Goal: Information Seeking & Learning: Compare options

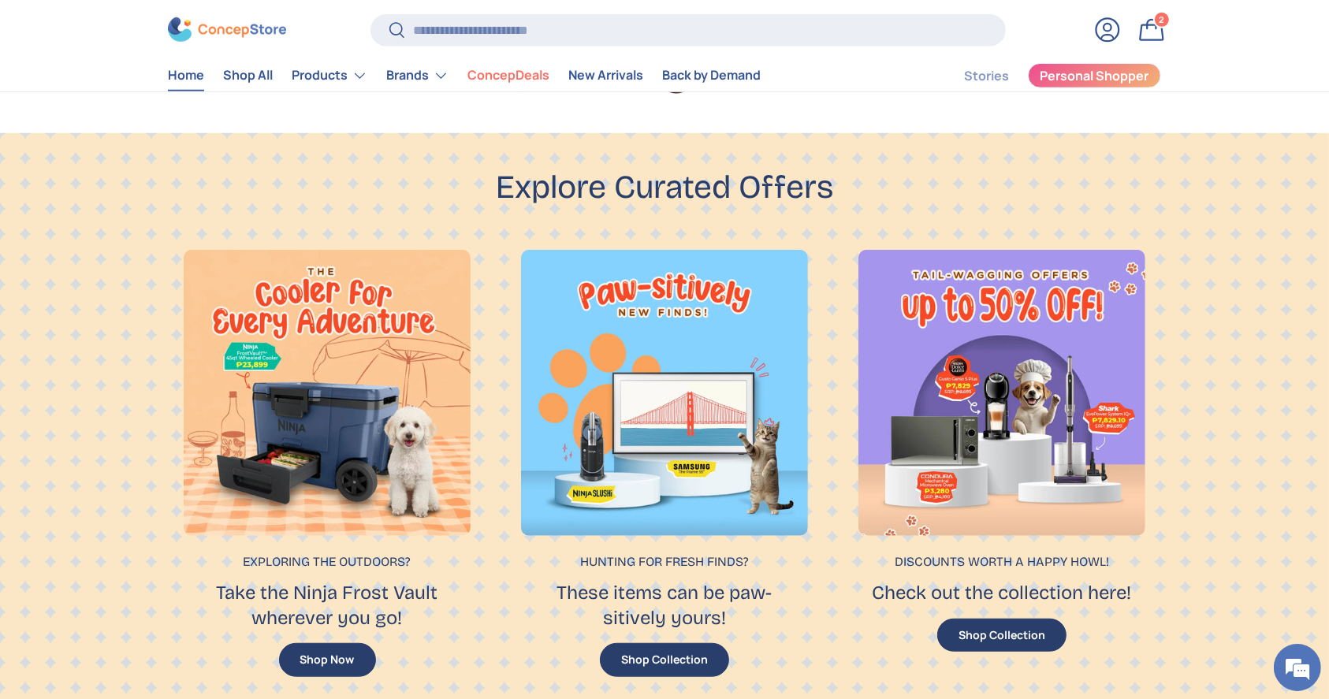
scroll to position [877, 0]
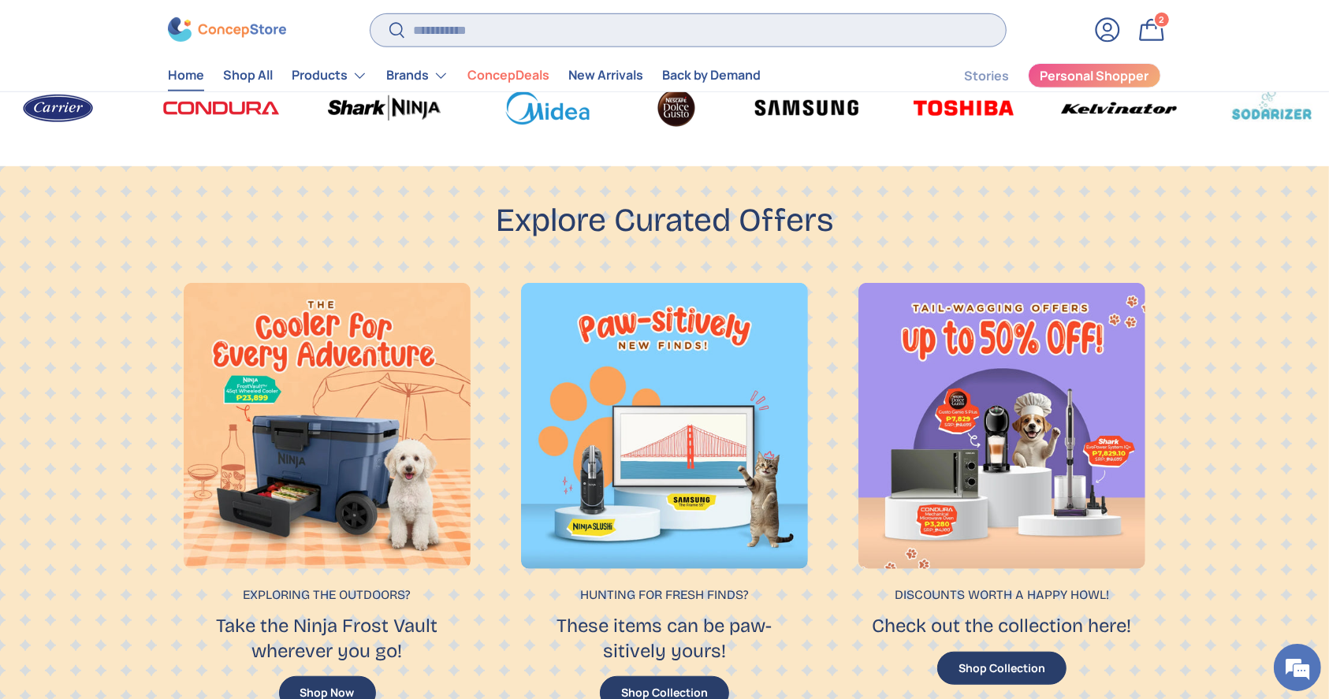
click at [561, 19] on input "Search" at bounding box center [688, 29] width 635 height 32
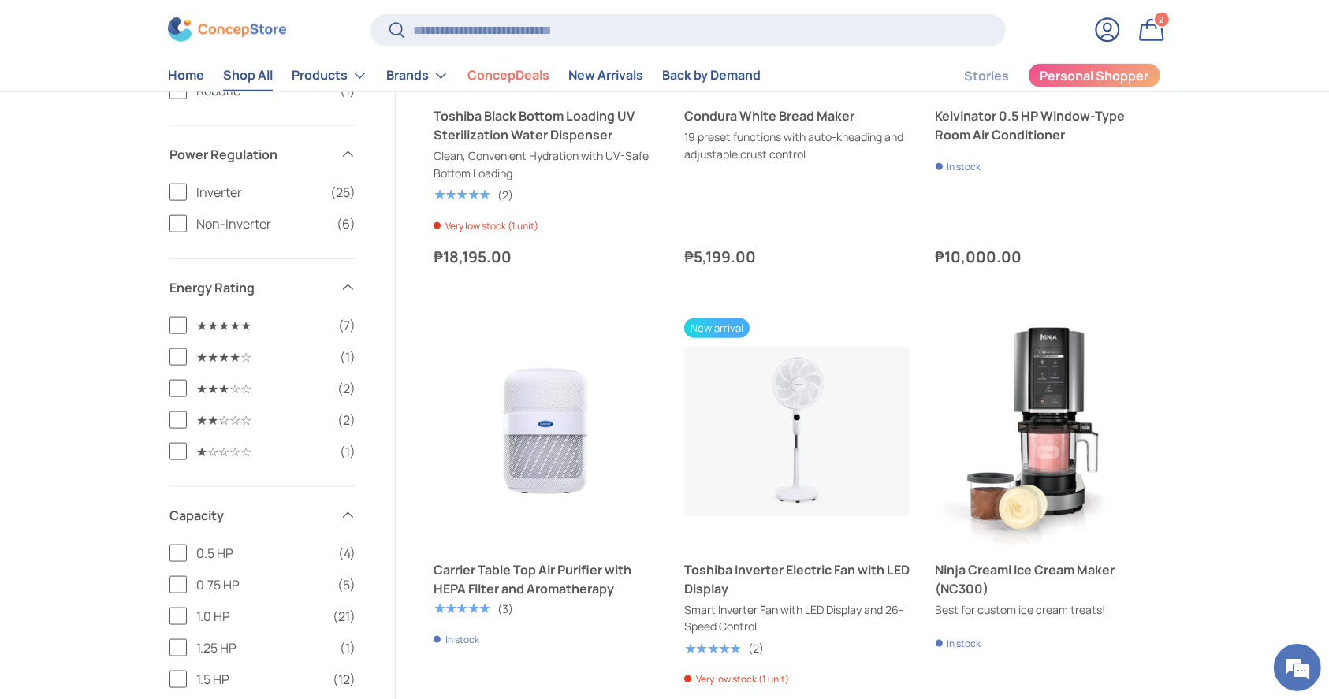
scroll to position [1261, 0]
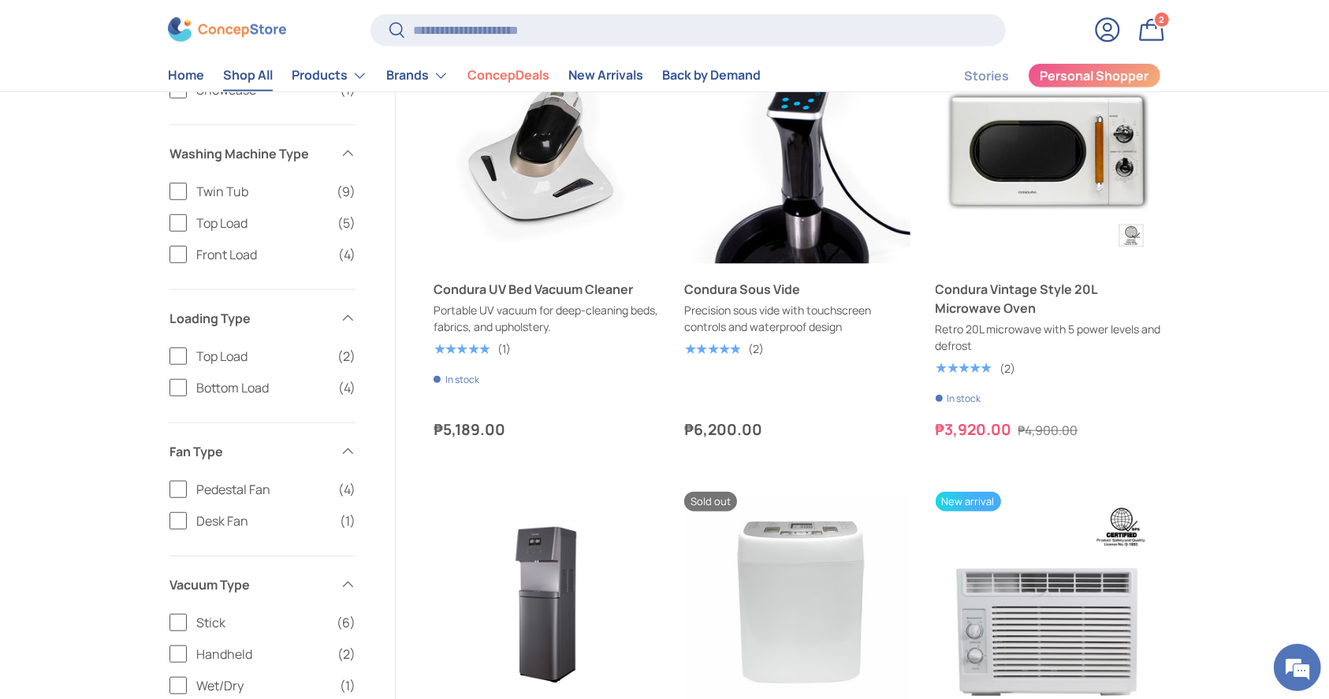
click at [199, 32] on img at bounding box center [227, 29] width 118 height 24
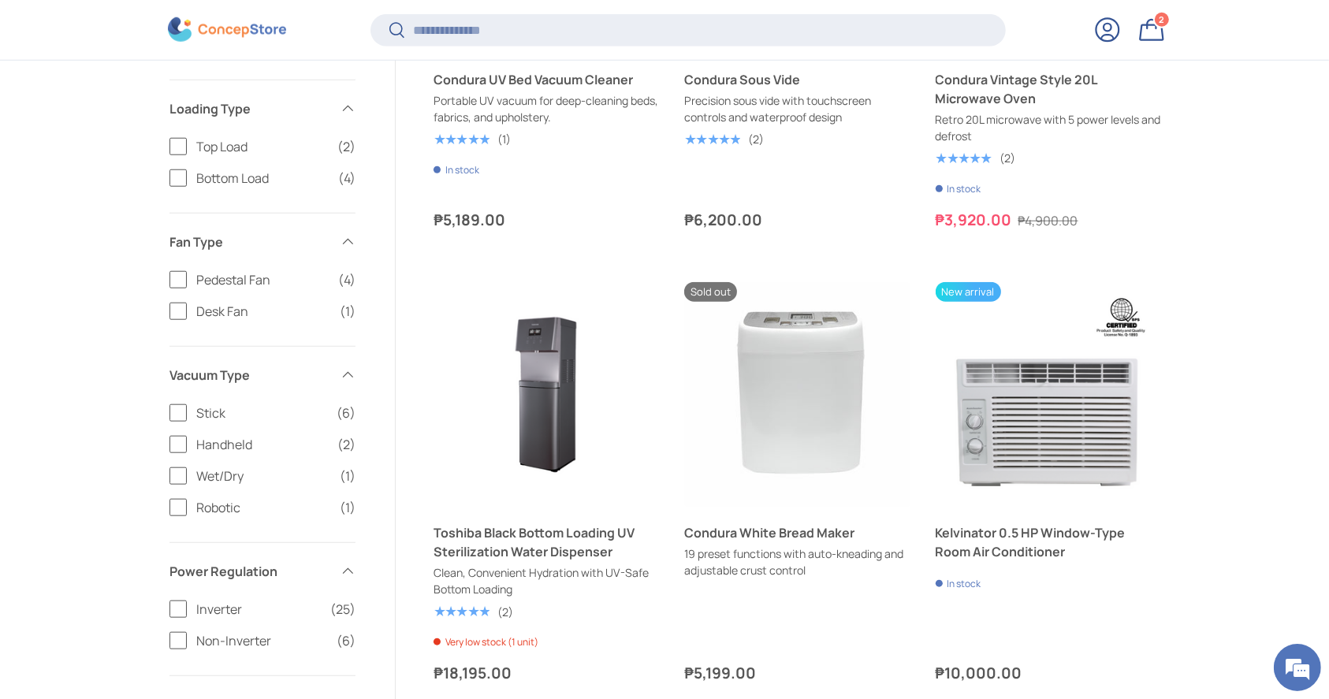
scroll to position [1678, 0]
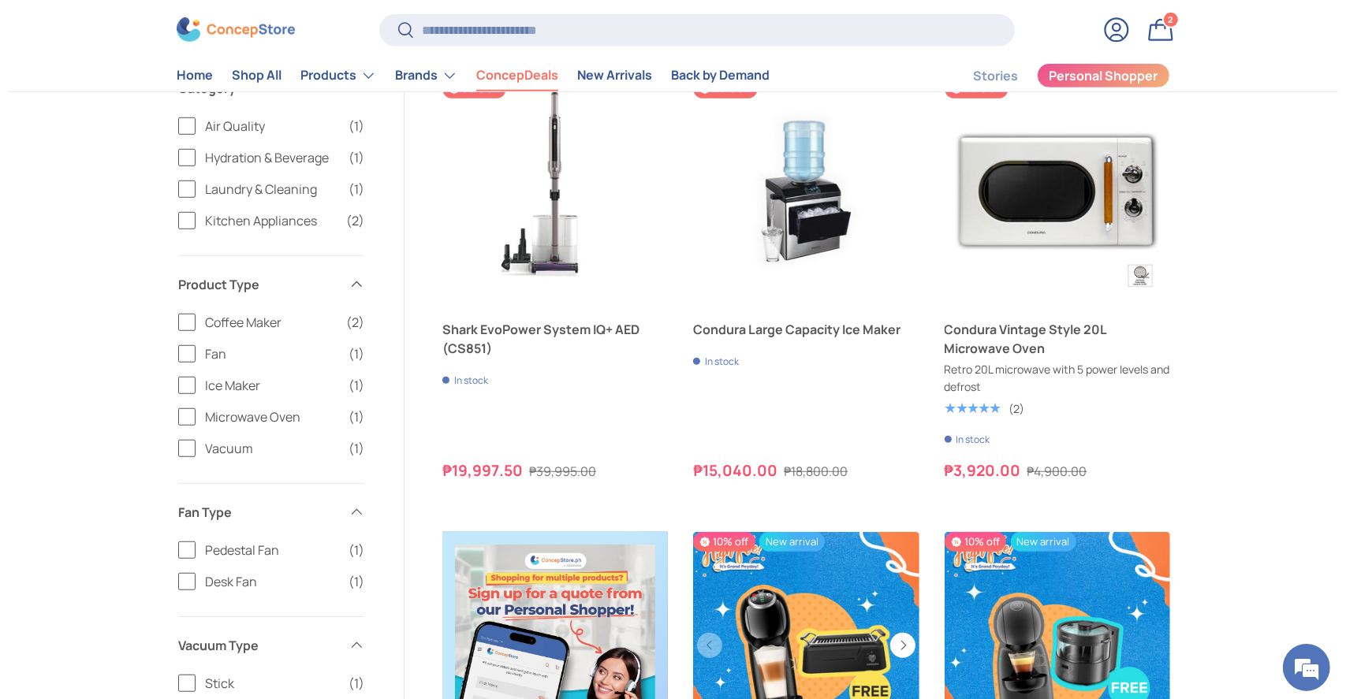
scroll to position [946, 0]
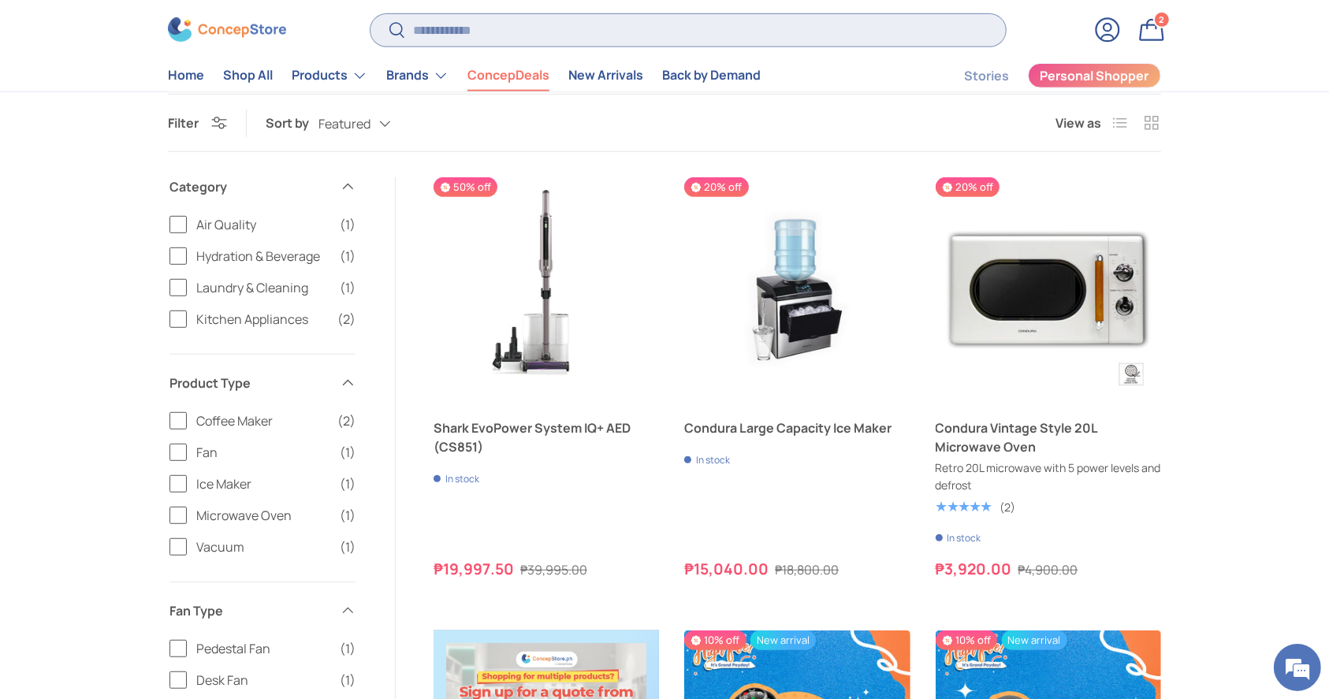
click at [575, 30] on input "Search" at bounding box center [688, 29] width 635 height 32
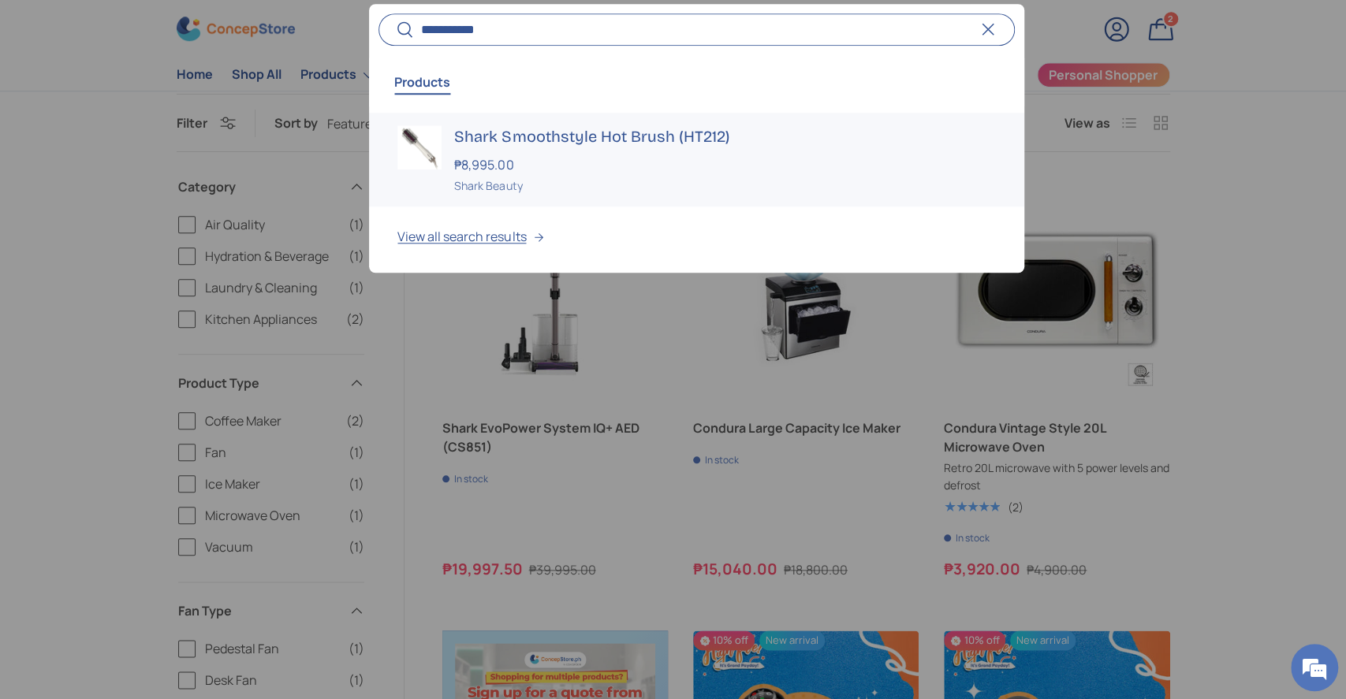
type input "**********"
click at [544, 137] on h3 "Shark Smoothstyle Hot Brush (HT212)" at bounding box center [724, 136] width 541 height 22
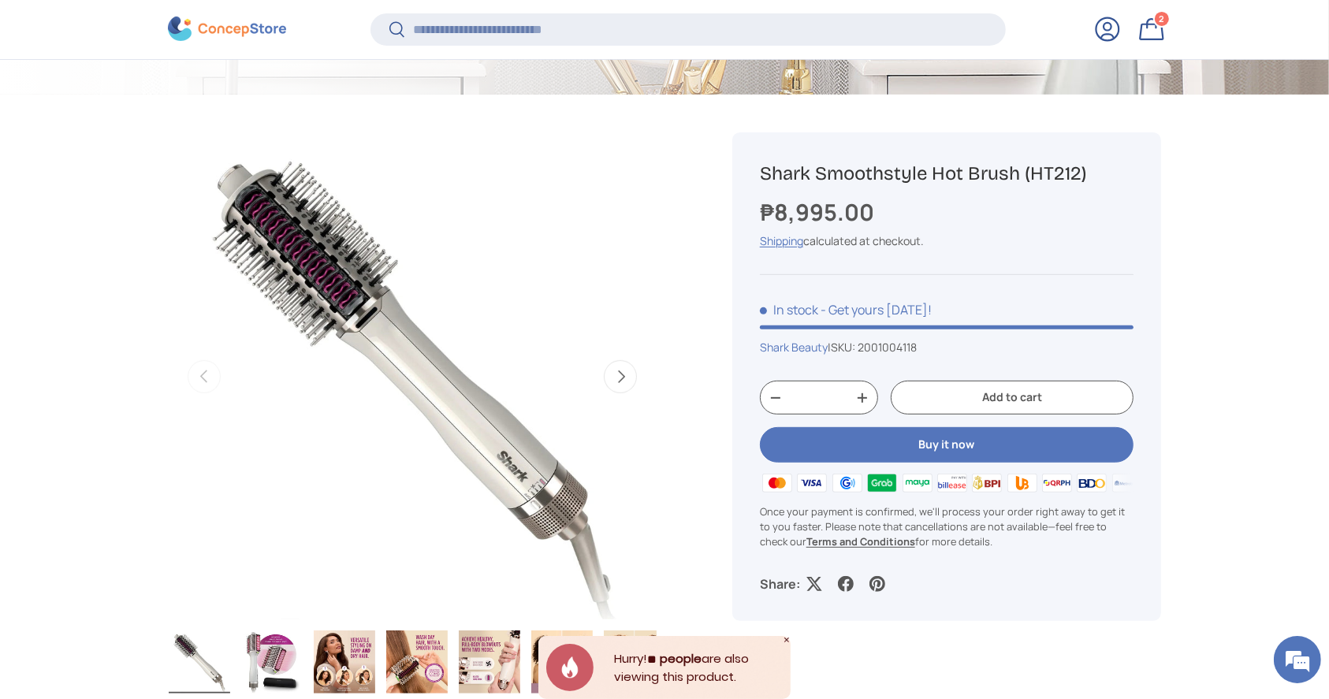
scroll to position [627, 0]
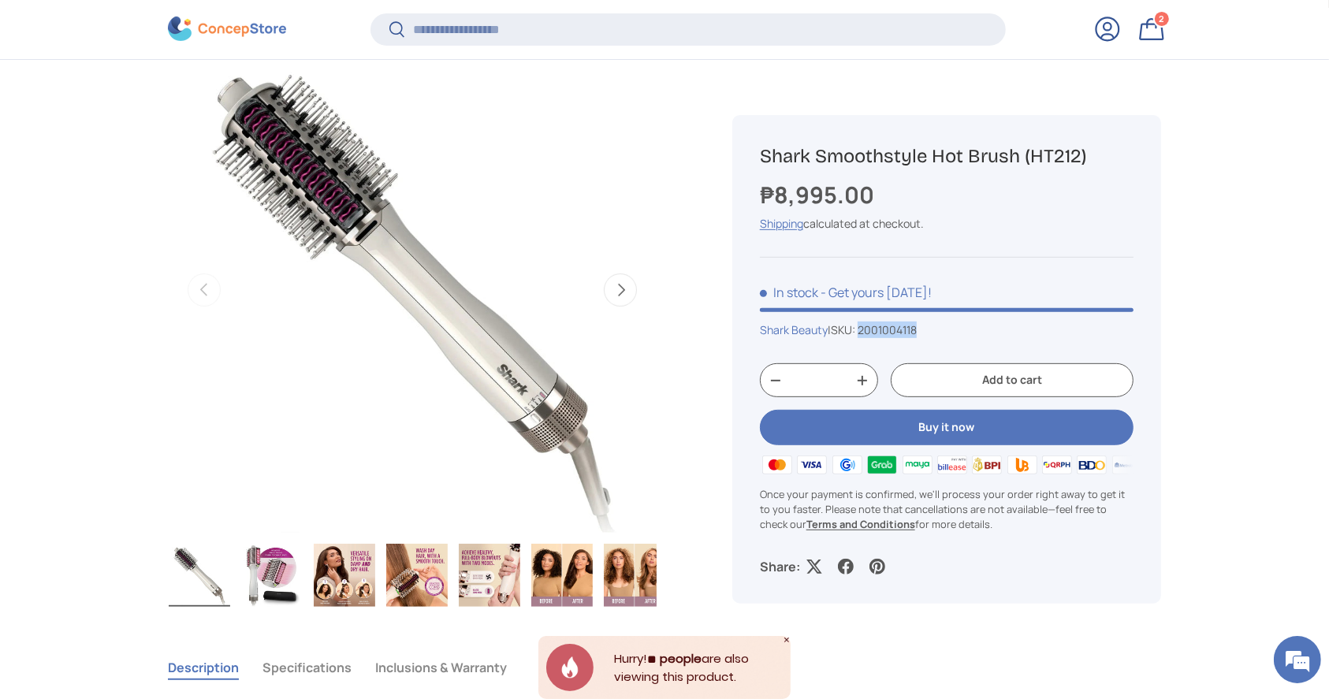
drag, startPoint x: 931, startPoint y: 331, endPoint x: 869, endPoint y: 326, distance: 62.5
click at [869, 326] on div "Shark Beauty | SKU: 2001004118" at bounding box center [947, 330] width 374 height 17
copy span "2001004118"
click at [604, 41] on input "Search" at bounding box center [688, 29] width 635 height 32
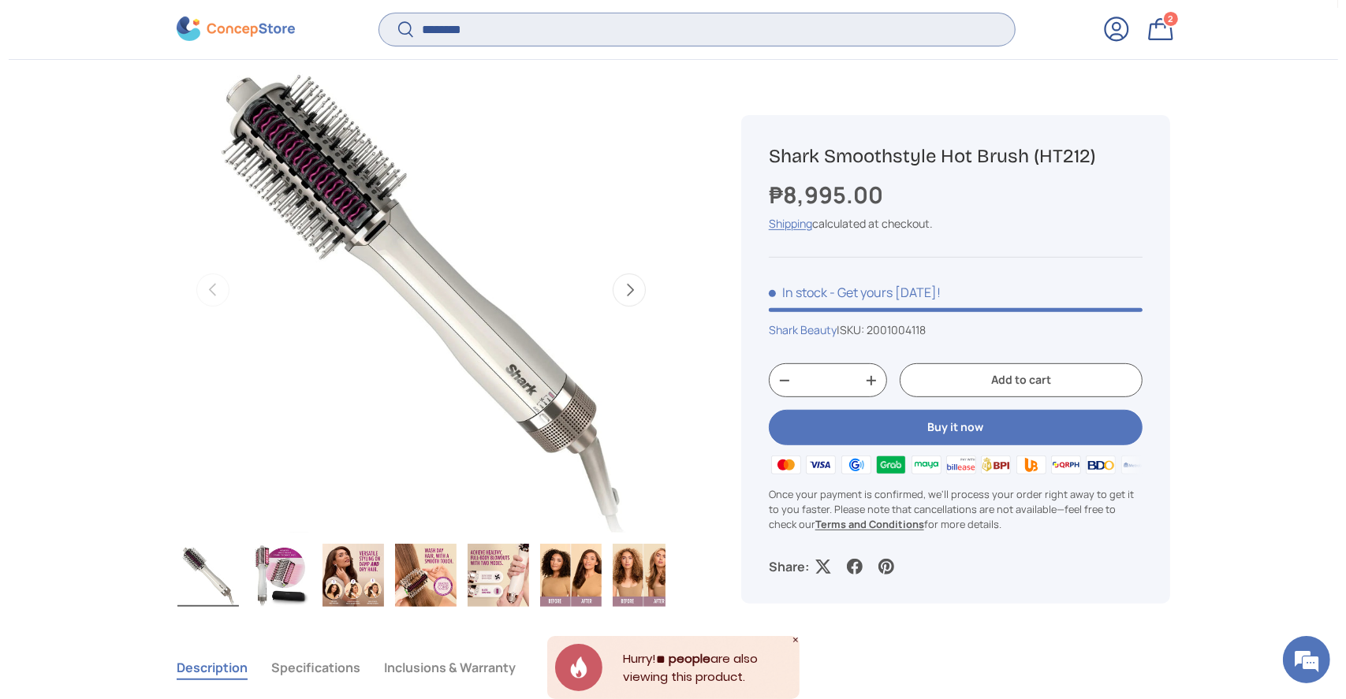
scroll to position [0, 0]
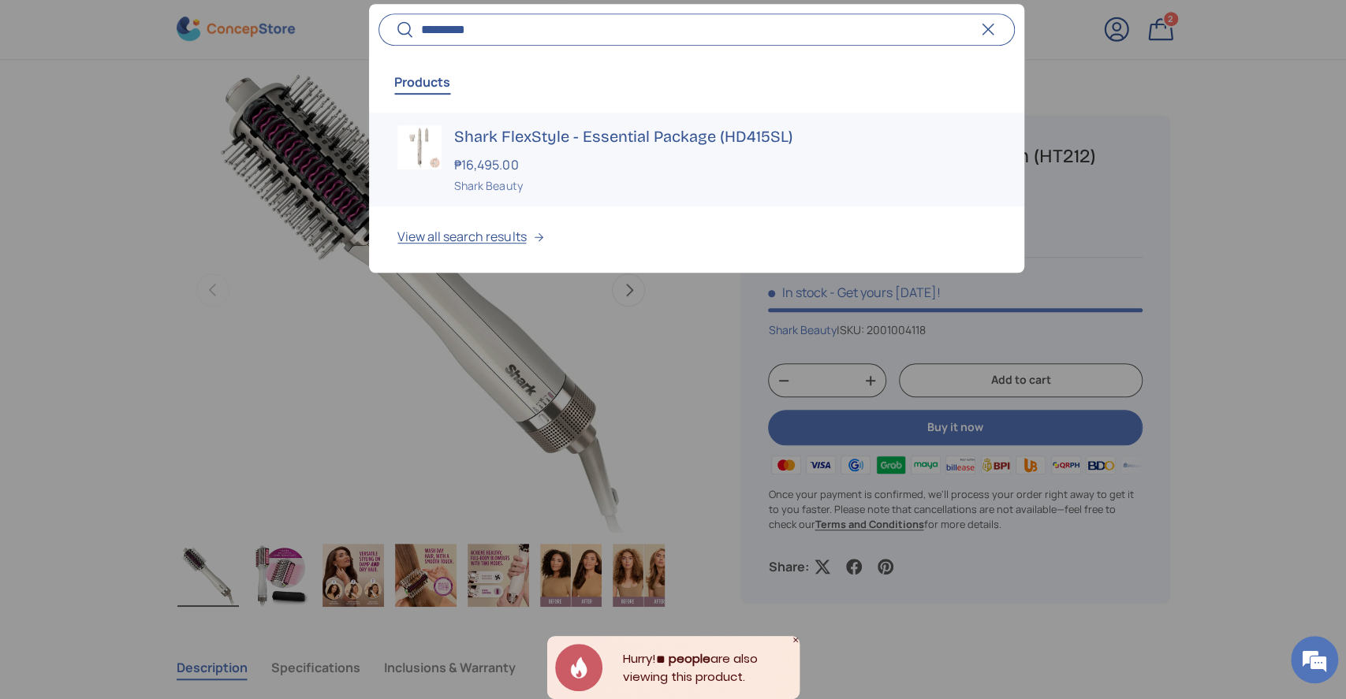
type input "*********"
click at [601, 173] on div "Shark FlexStyle - Essential Package (HD415SL) ₱16,495.00 Unit price / Unavailab…" at bounding box center [724, 159] width 541 height 69
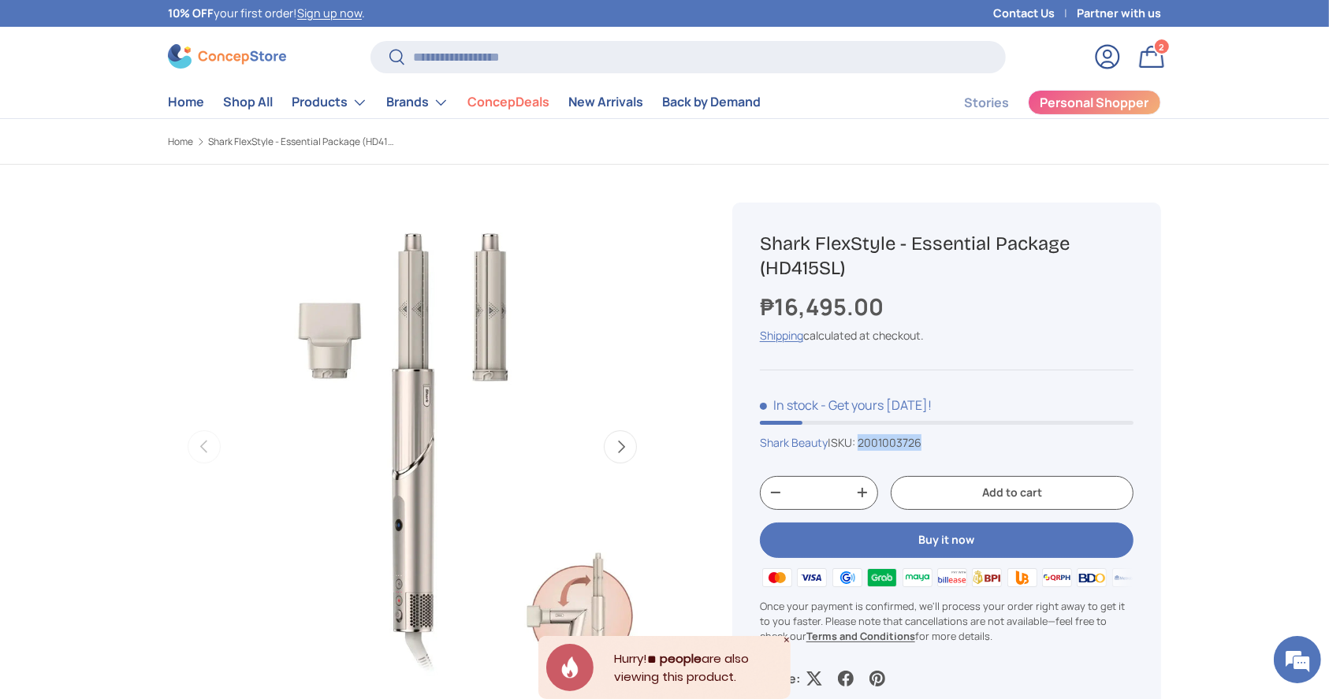
drag, startPoint x: 866, startPoint y: 443, endPoint x: 928, endPoint y: 439, distance: 61.6
click at [928, 439] on div "Shark Beauty | SKU: 2001003726" at bounding box center [947, 442] width 374 height 17
copy span "2001003726"
click at [468, 67] on input "Search" at bounding box center [688, 57] width 635 height 32
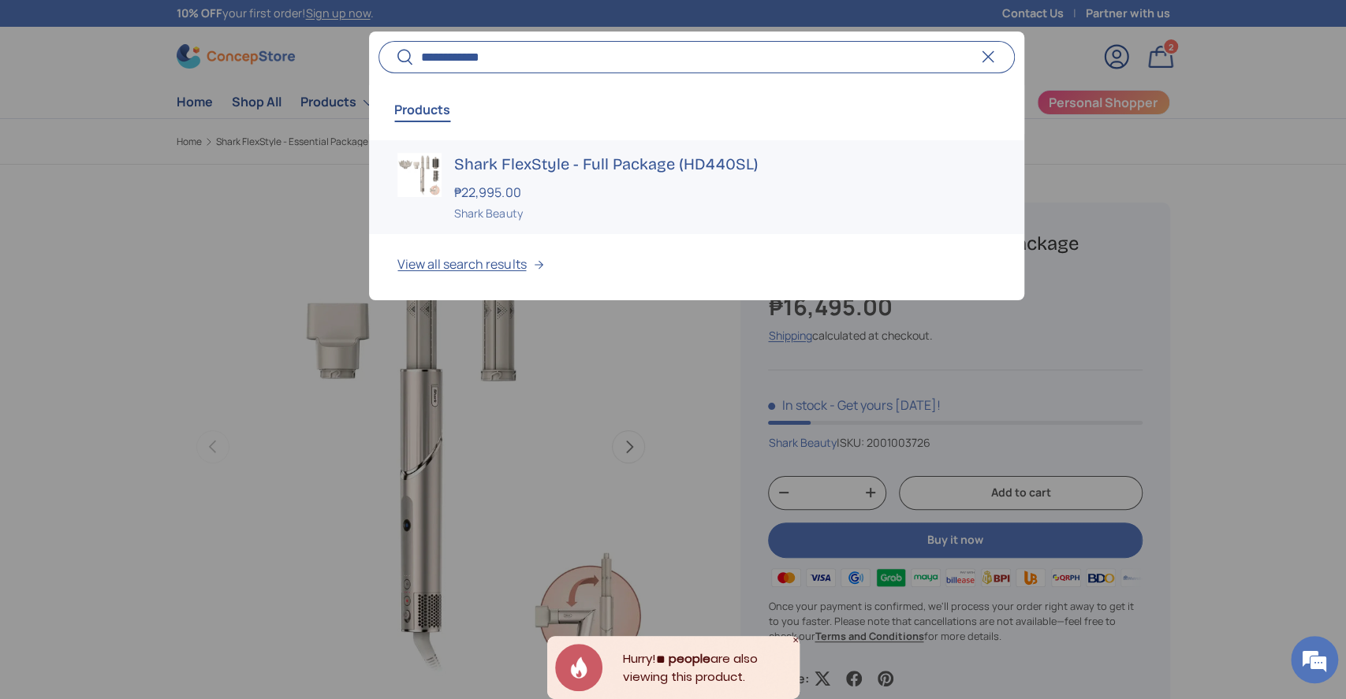
type input "**********"
click at [517, 199] on div "Shark FlexStyle - Full Package (HD440SL) ₱22,995.00 Unit price / Unavailable Sh…" at bounding box center [724, 187] width 541 height 69
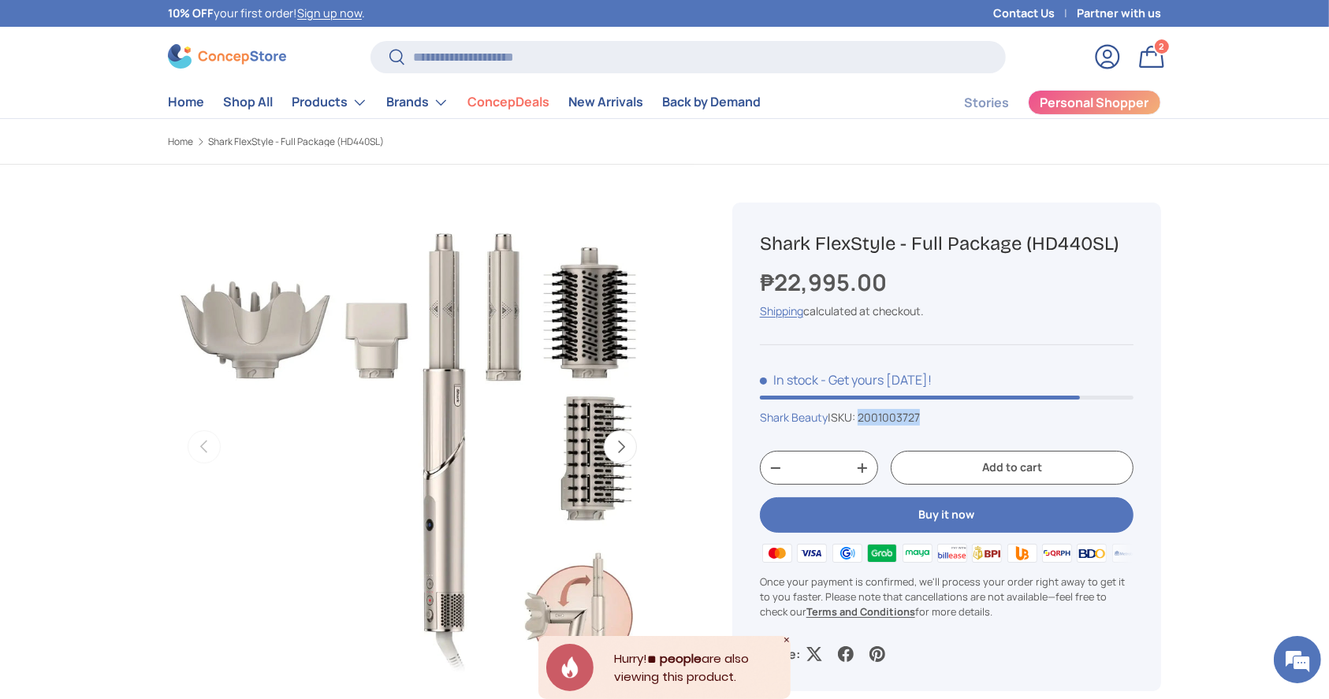
drag, startPoint x: 866, startPoint y: 419, endPoint x: 928, endPoint y: 419, distance: 61.5
click at [928, 419] on div "Shark Beauty | SKU: 2001003727" at bounding box center [947, 417] width 374 height 17
copy span "2001003727"
click at [557, 63] on input "Search" at bounding box center [688, 57] width 635 height 32
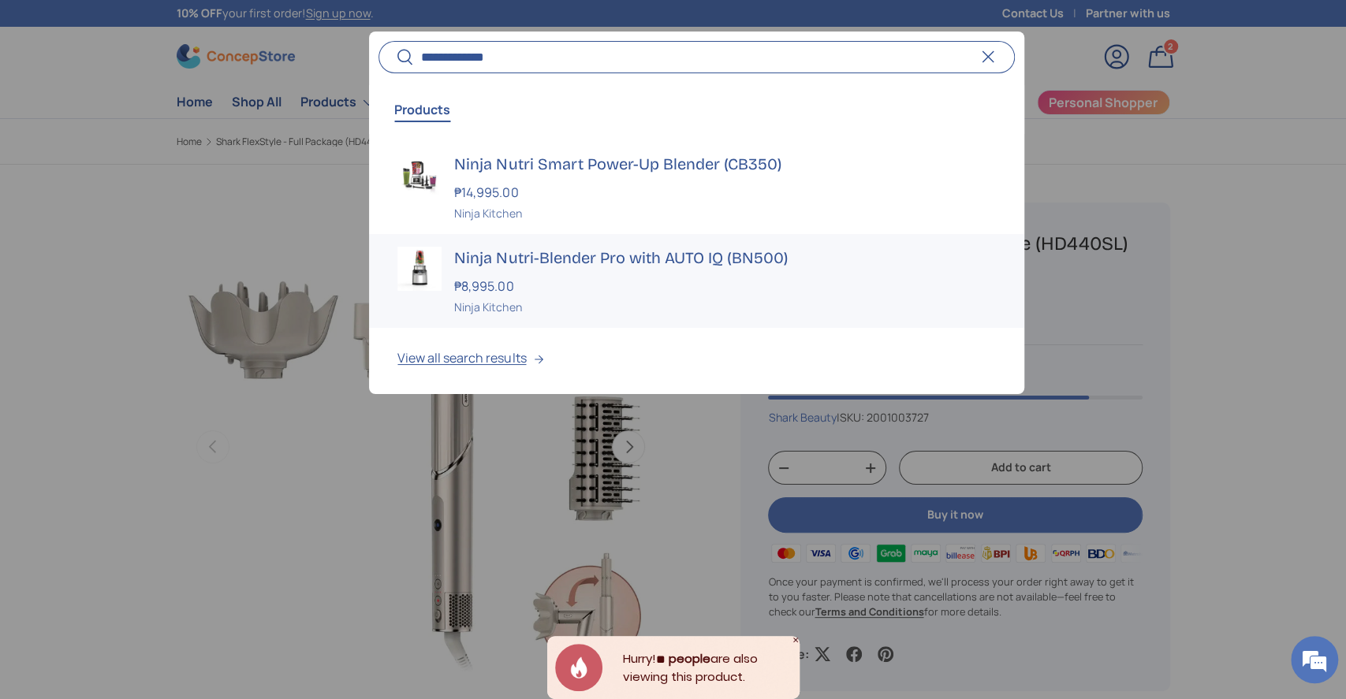
type input "**********"
click at [579, 291] on div "₱8,995.00" at bounding box center [724, 286] width 541 height 19
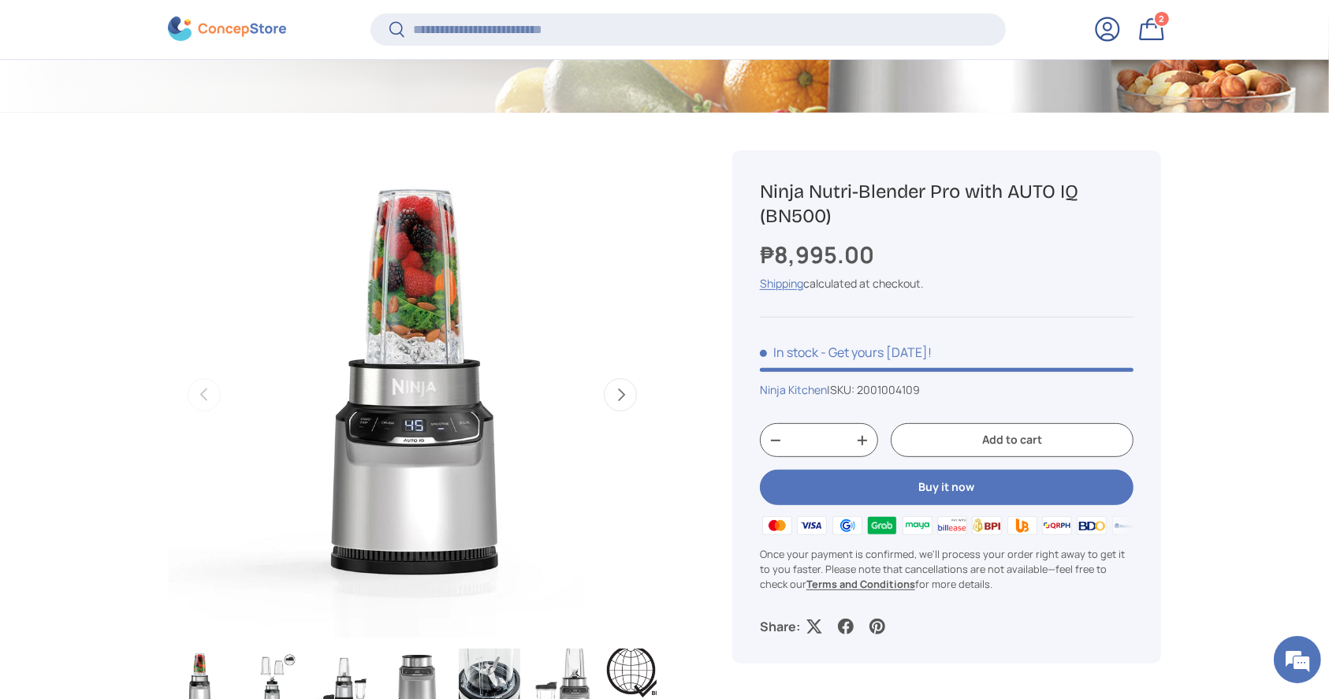
scroll to position [627, 0]
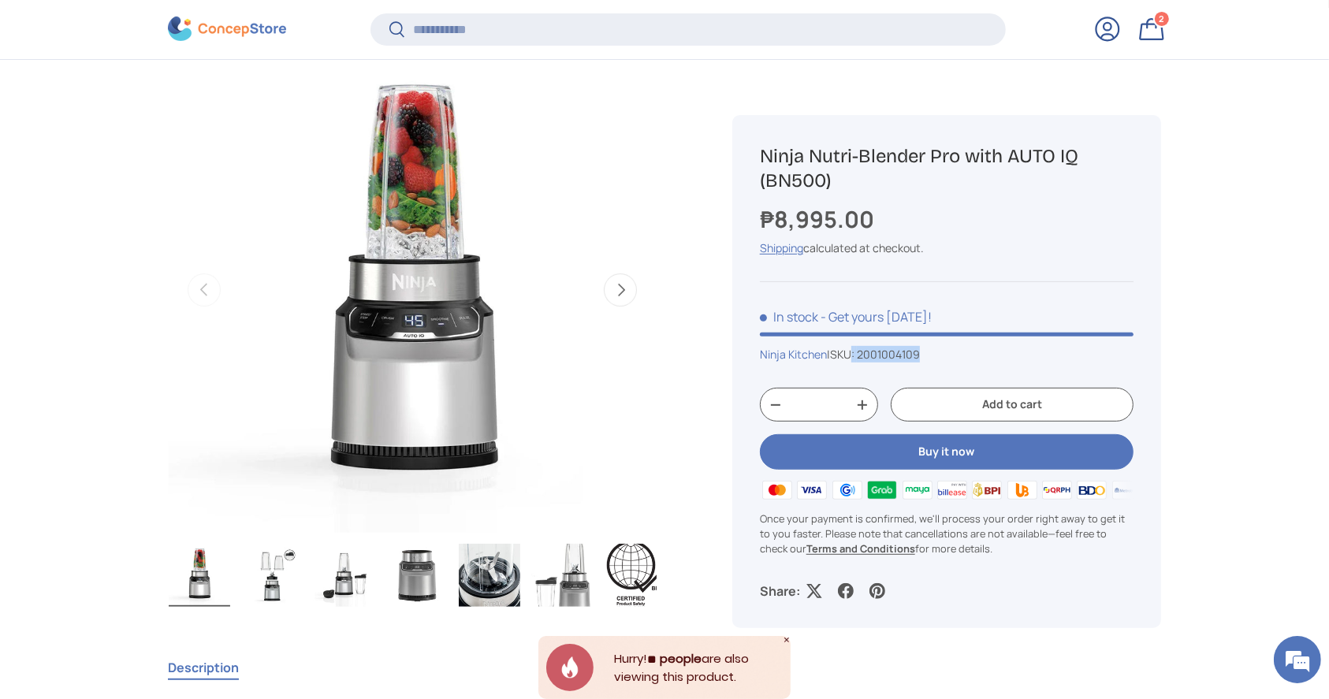
drag, startPoint x: 861, startPoint y: 356, endPoint x: 941, endPoint y: 358, distance: 80.4
click at [941, 358] on div "Ninja Kitchen | SKU: 2001004109" at bounding box center [947, 355] width 374 height 17
click at [947, 363] on div "Ninja Nutri-Blender Pro with AUTO IQ (BN500) ₱8,995.00 Unit price / Unavailable…" at bounding box center [946, 372] width 429 height 514
drag, startPoint x: 864, startPoint y: 354, endPoint x: 928, endPoint y: 358, distance: 64.0
click at [928, 358] on div "Ninja Kitchen | SKU: 2001004109" at bounding box center [947, 355] width 374 height 17
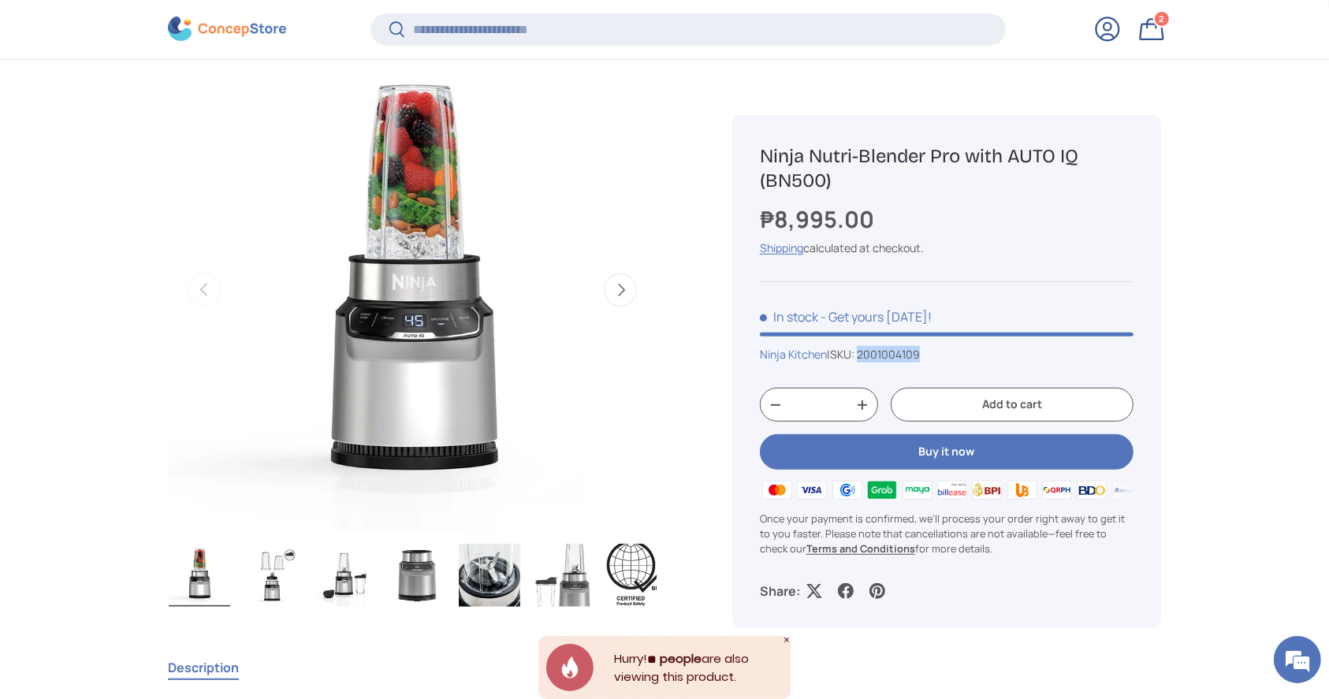
copy span "2001004109"
click at [536, 32] on input "Search" at bounding box center [688, 29] width 635 height 32
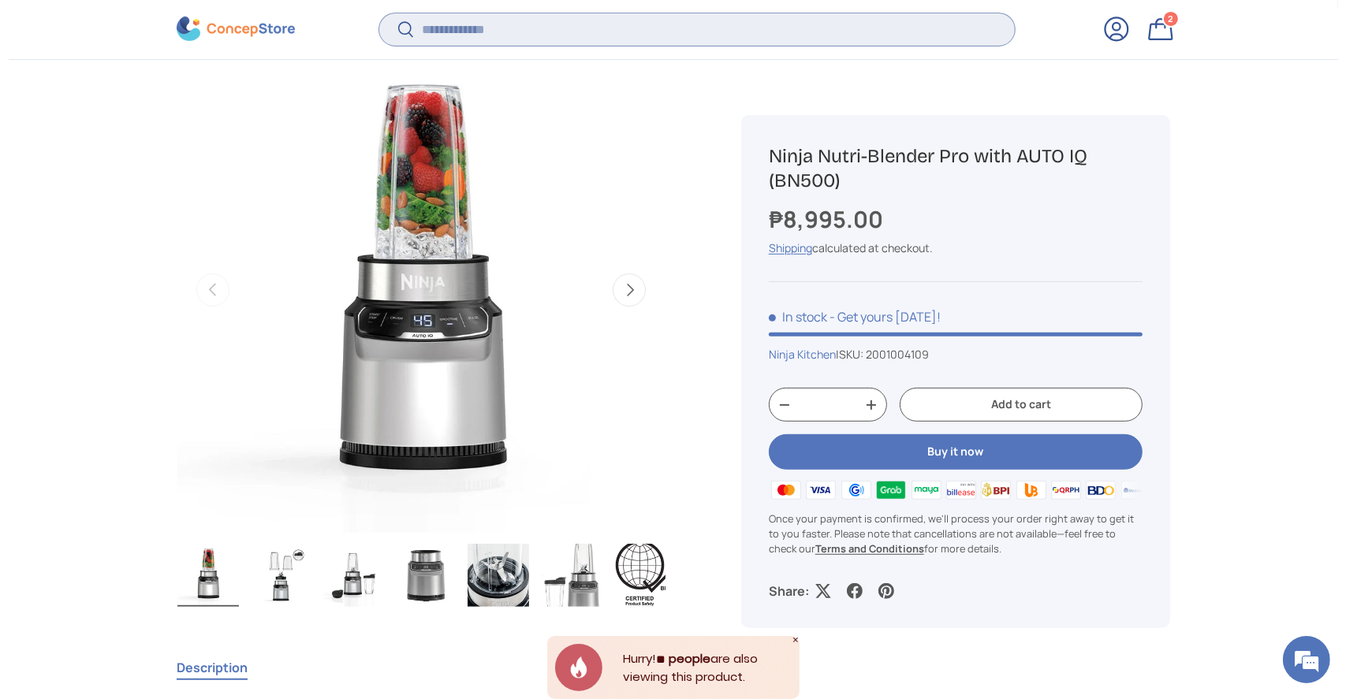
scroll to position [0, 0]
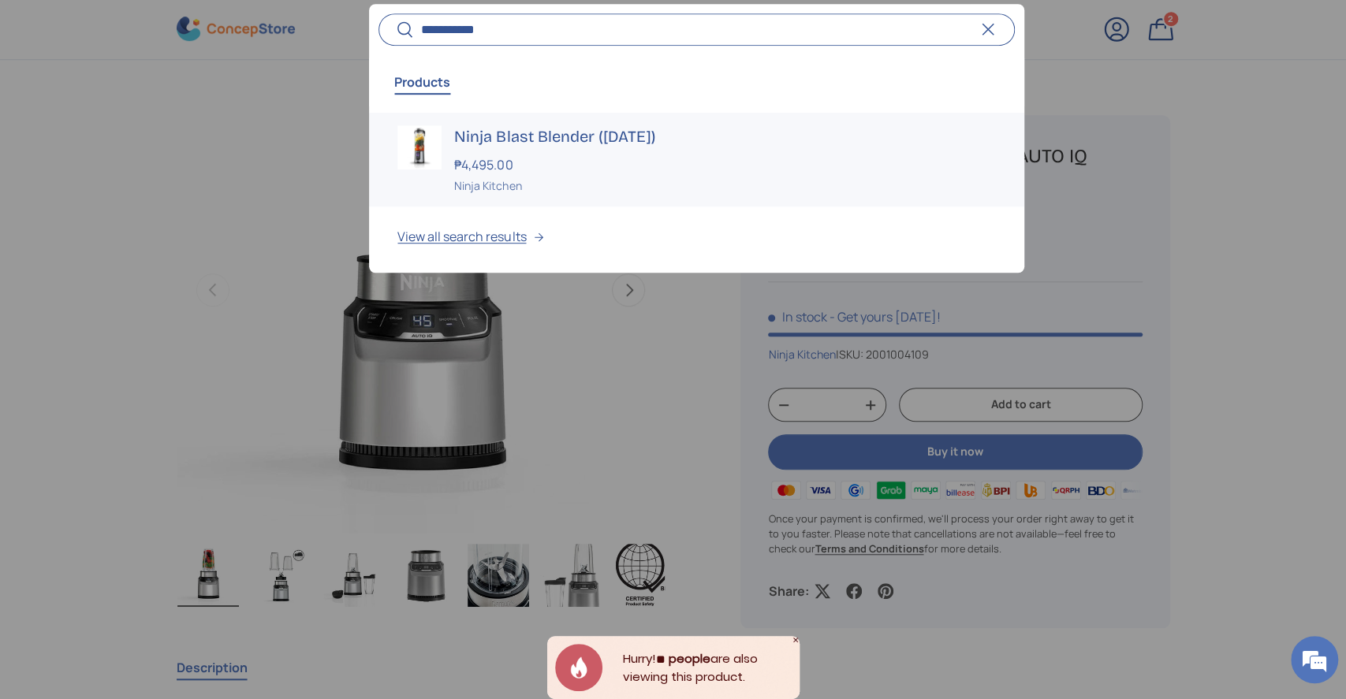
type input "**********"
click at [542, 159] on div "₱4,495.00" at bounding box center [724, 164] width 541 height 19
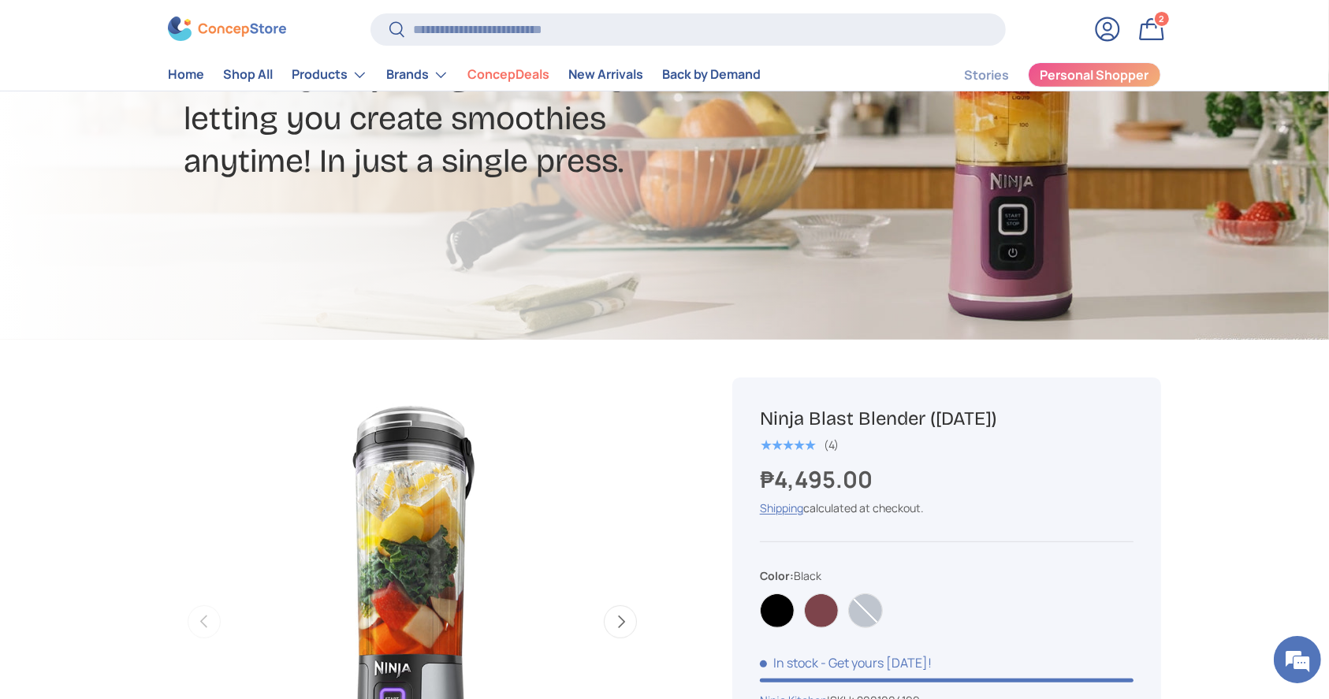
scroll to position [420, 0]
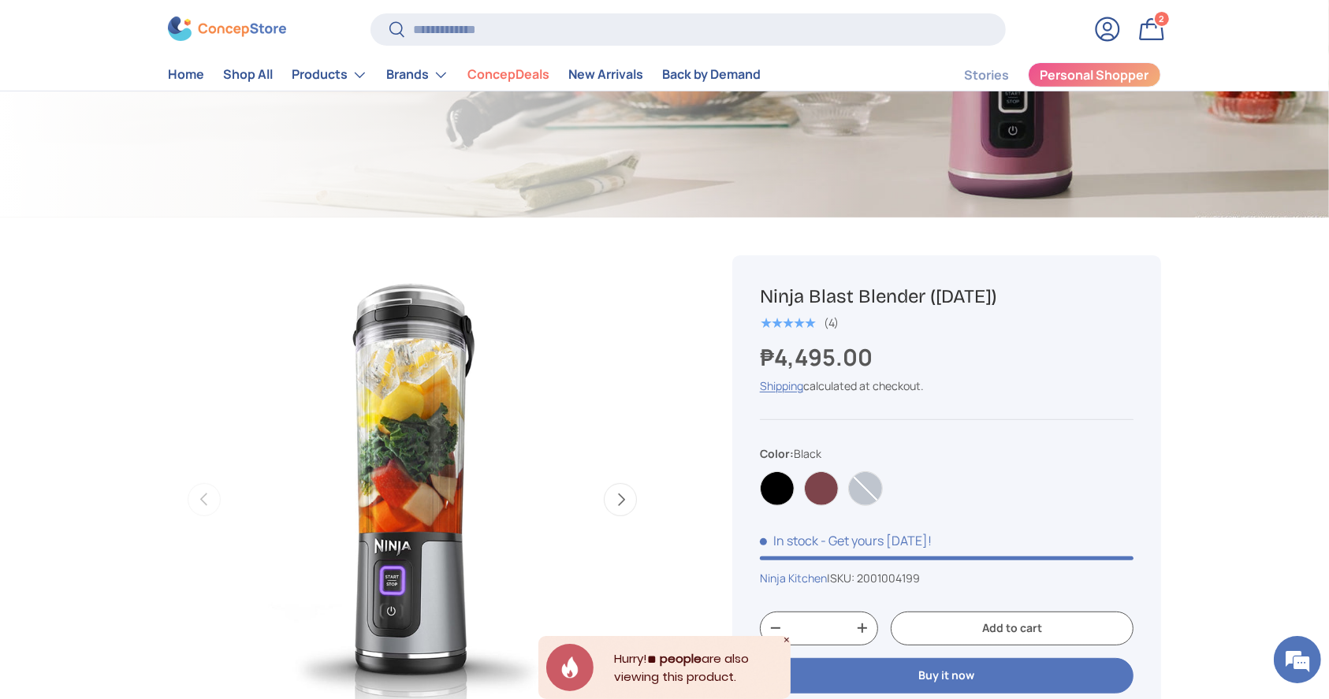
click at [843, 579] on span "| SKU: 2001004199" at bounding box center [873, 578] width 93 height 15
click at [892, 574] on span "2001004199" at bounding box center [888, 578] width 63 height 15
drag, startPoint x: 864, startPoint y: 580, endPoint x: 930, endPoint y: 585, distance: 66.4
click at [930, 585] on div "Ninja Kitchen | SKU: 2001004199" at bounding box center [947, 578] width 374 height 17
copy span "2001004199"
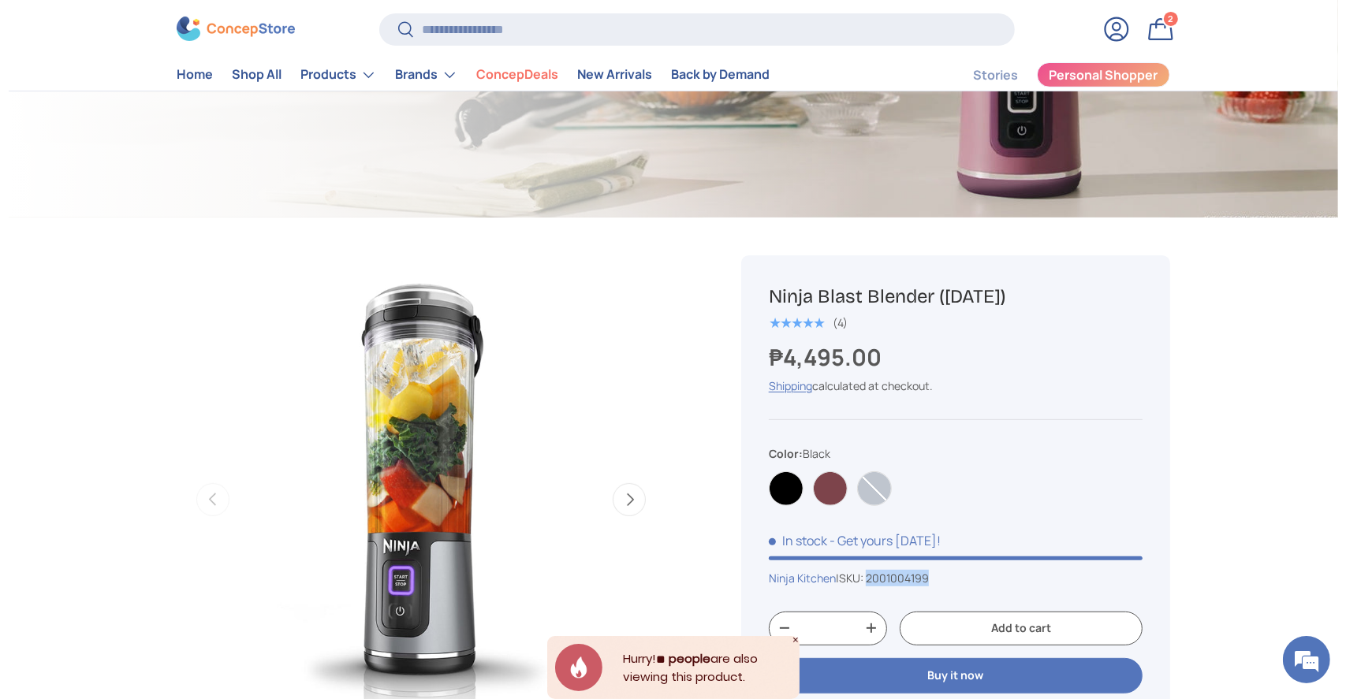
scroll to position [0, 0]
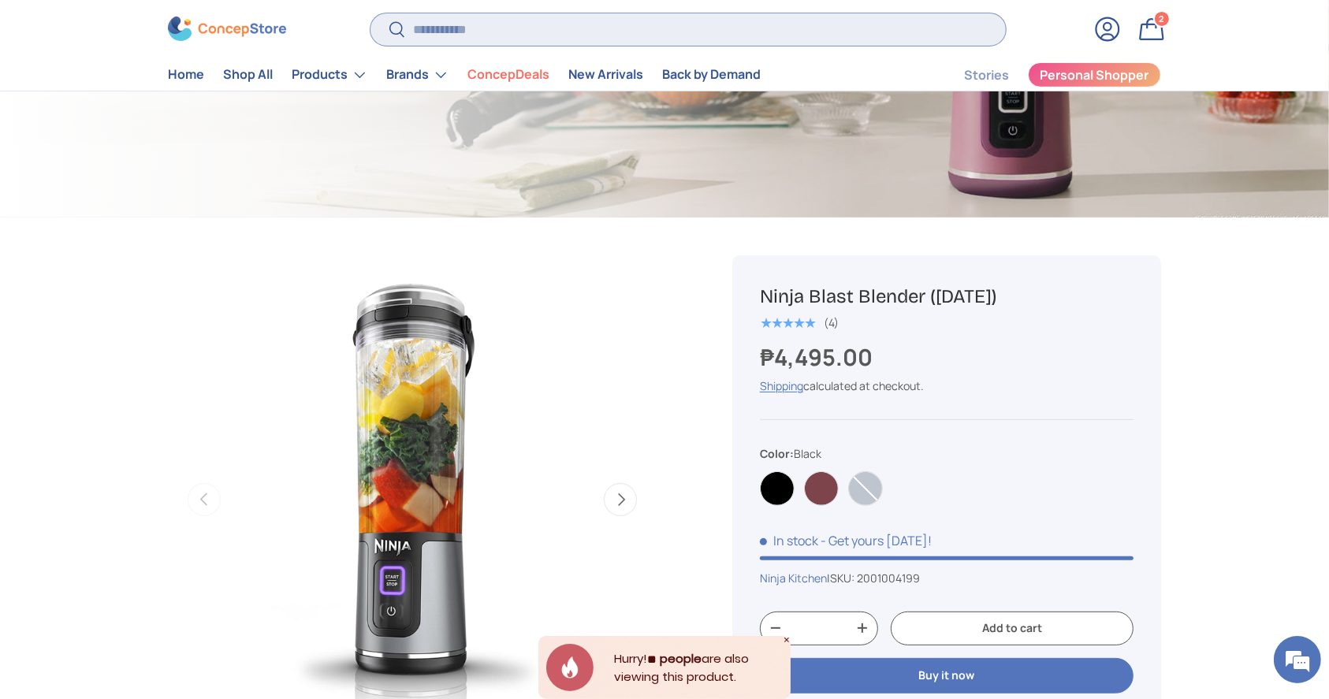
click at [466, 28] on input "Search" at bounding box center [688, 29] width 635 height 32
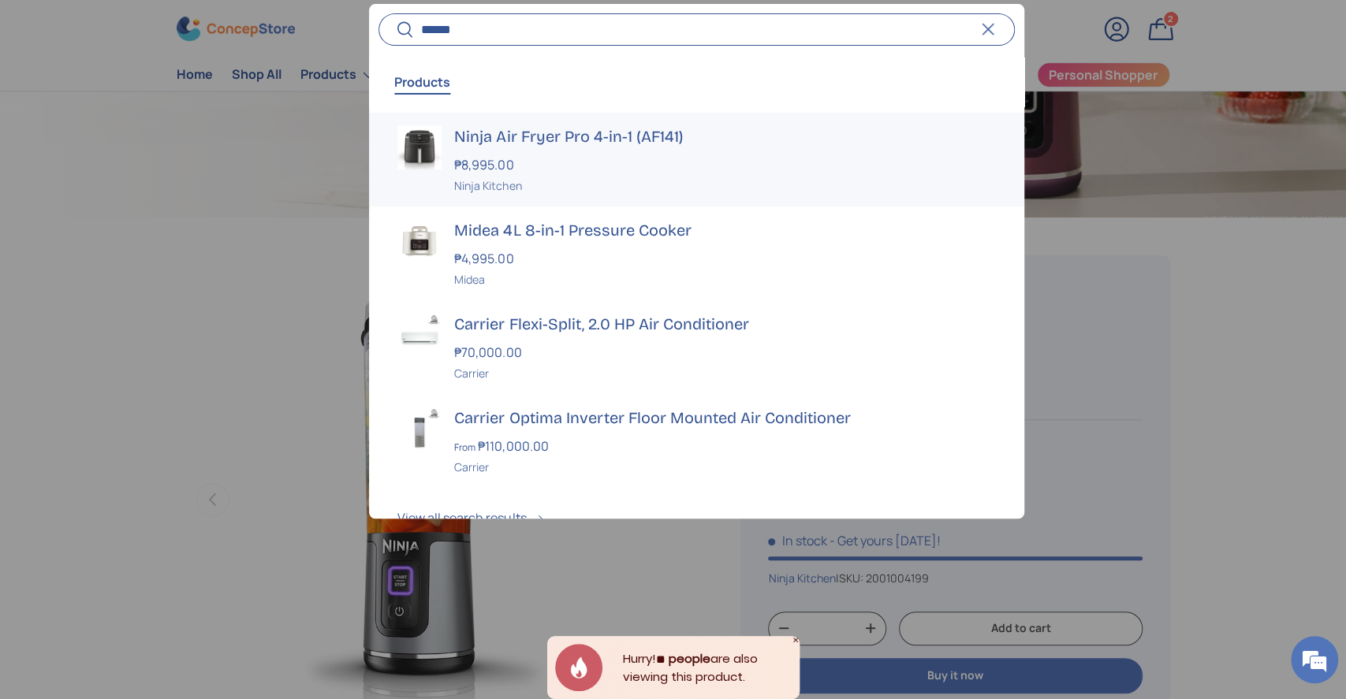
type input "******"
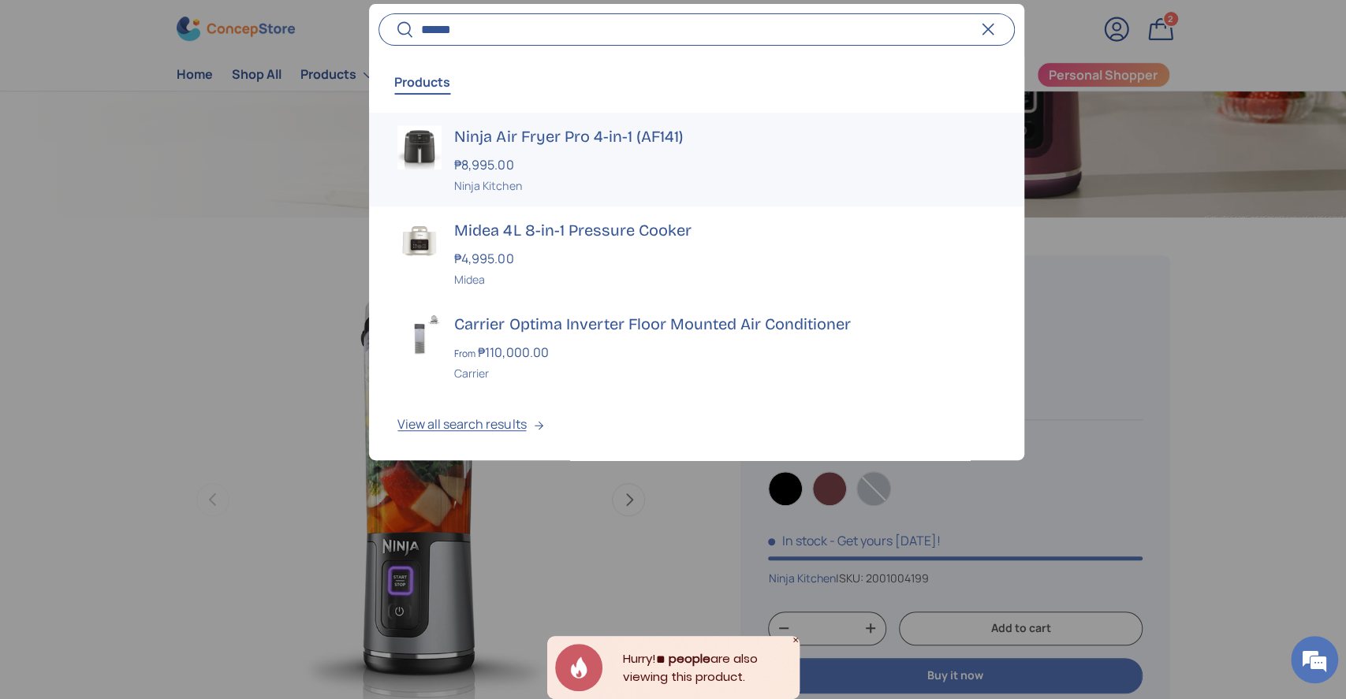
click at [524, 151] on div "Ninja Air Fryer Pro 4-in-1 (AF141) ₱8,995.00 Unit price / Unavailable Ninja Kit…" at bounding box center [724, 159] width 541 height 69
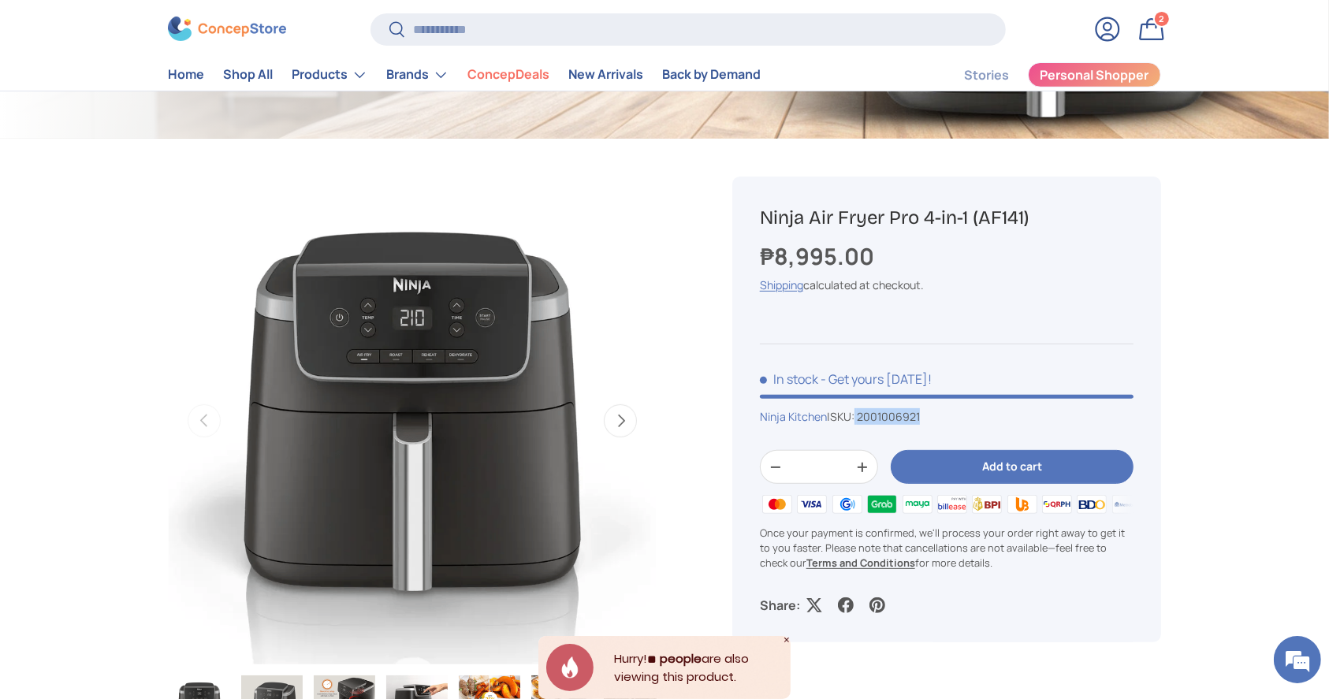
drag, startPoint x: 864, startPoint y: 415, endPoint x: 931, endPoint y: 423, distance: 67.4
click at [931, 423] on div "Ninja Kitchen | SKU: 2001006921" at bounding box center [947, 416] width 374 height 17
copy span "2001006921"
